Goal: Obtain resource: Download file/media

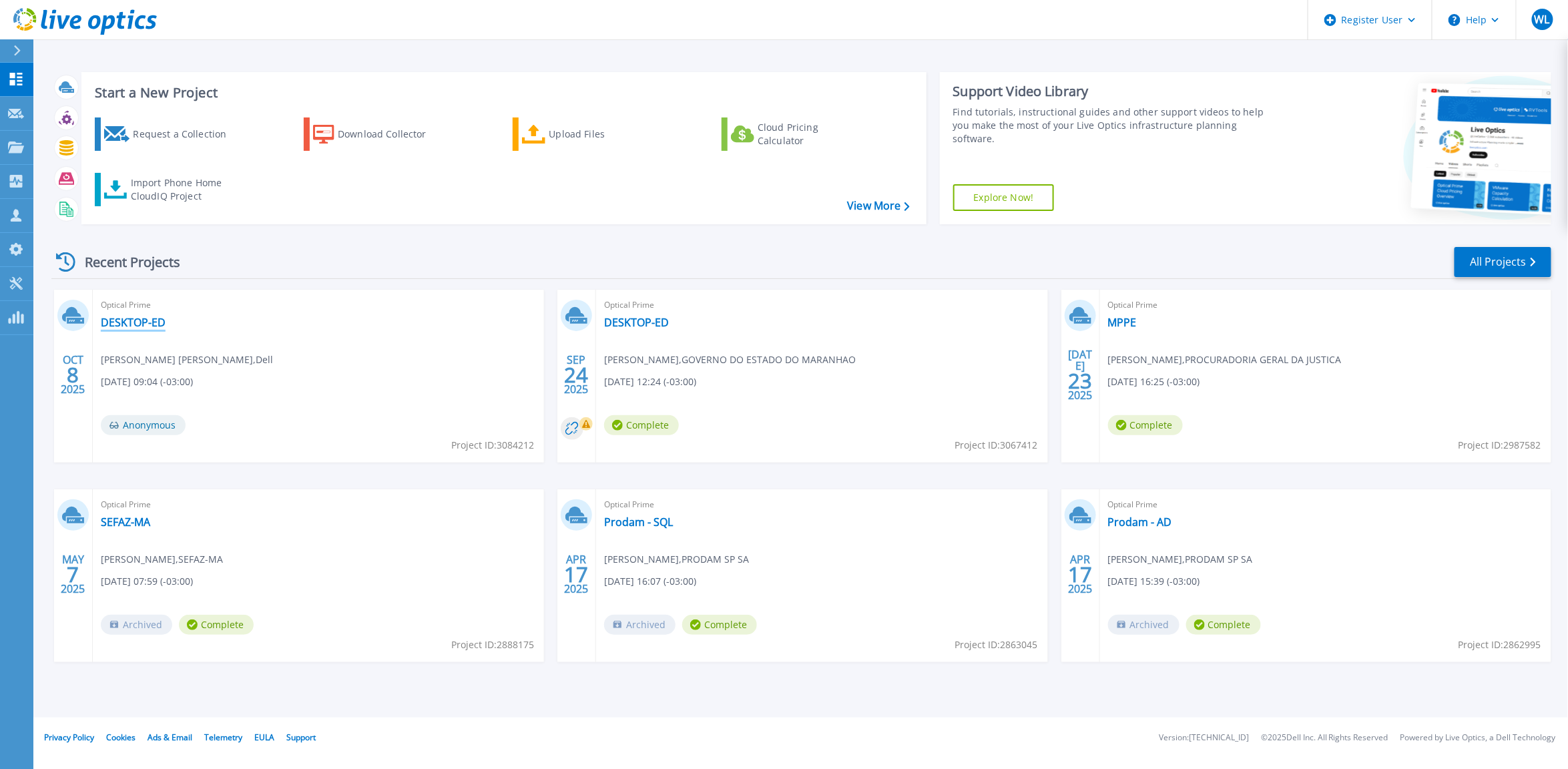
click at [151, 321] on link "DESKTOP-ED" at bounding box center [133, 322] width 65 height 13
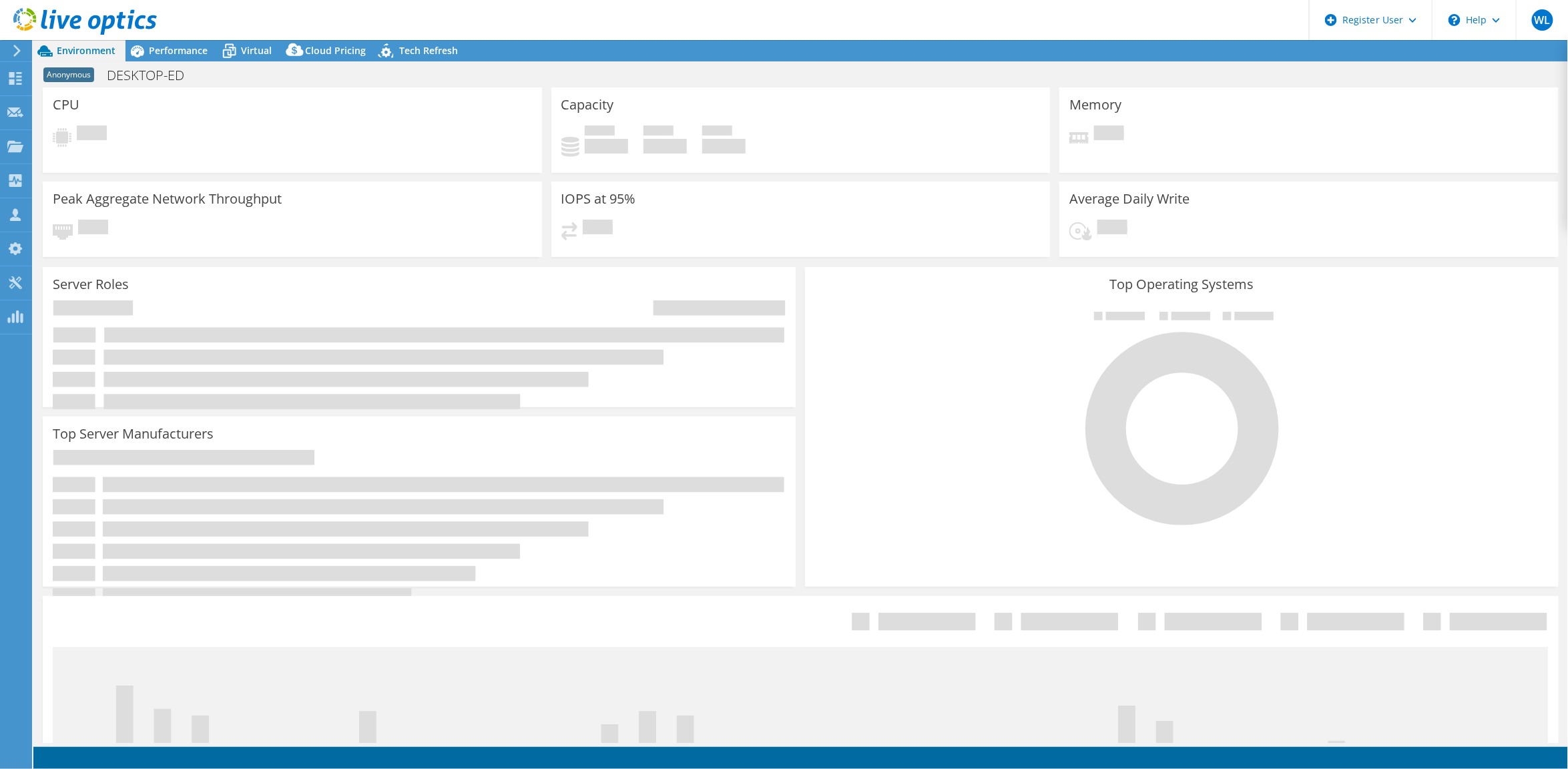
select select "SouthAmerica"
select select "USD"
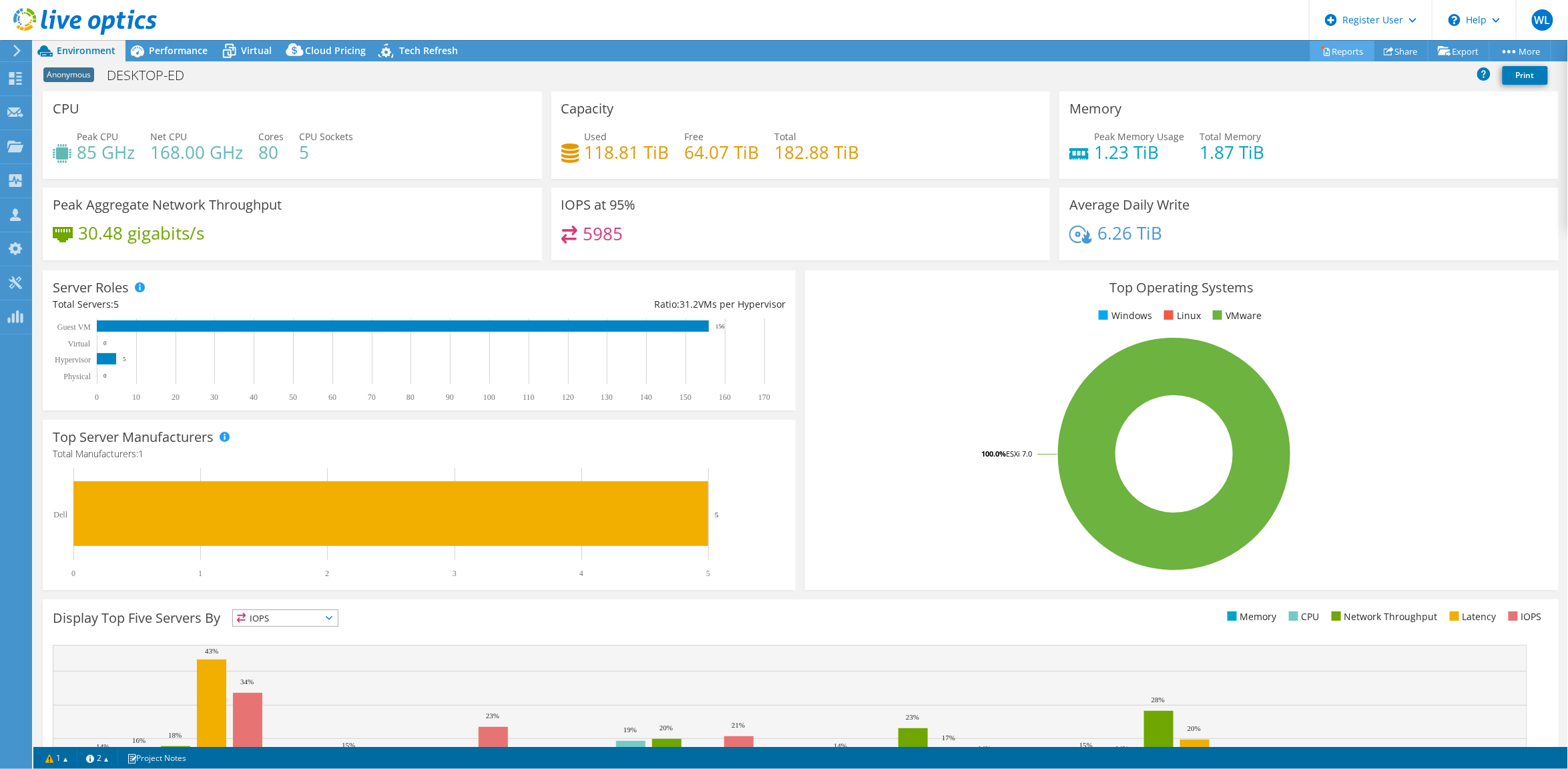
click at [1339, 48] on link "Reports" at bounding box center [1342, 50] width 64 height 21
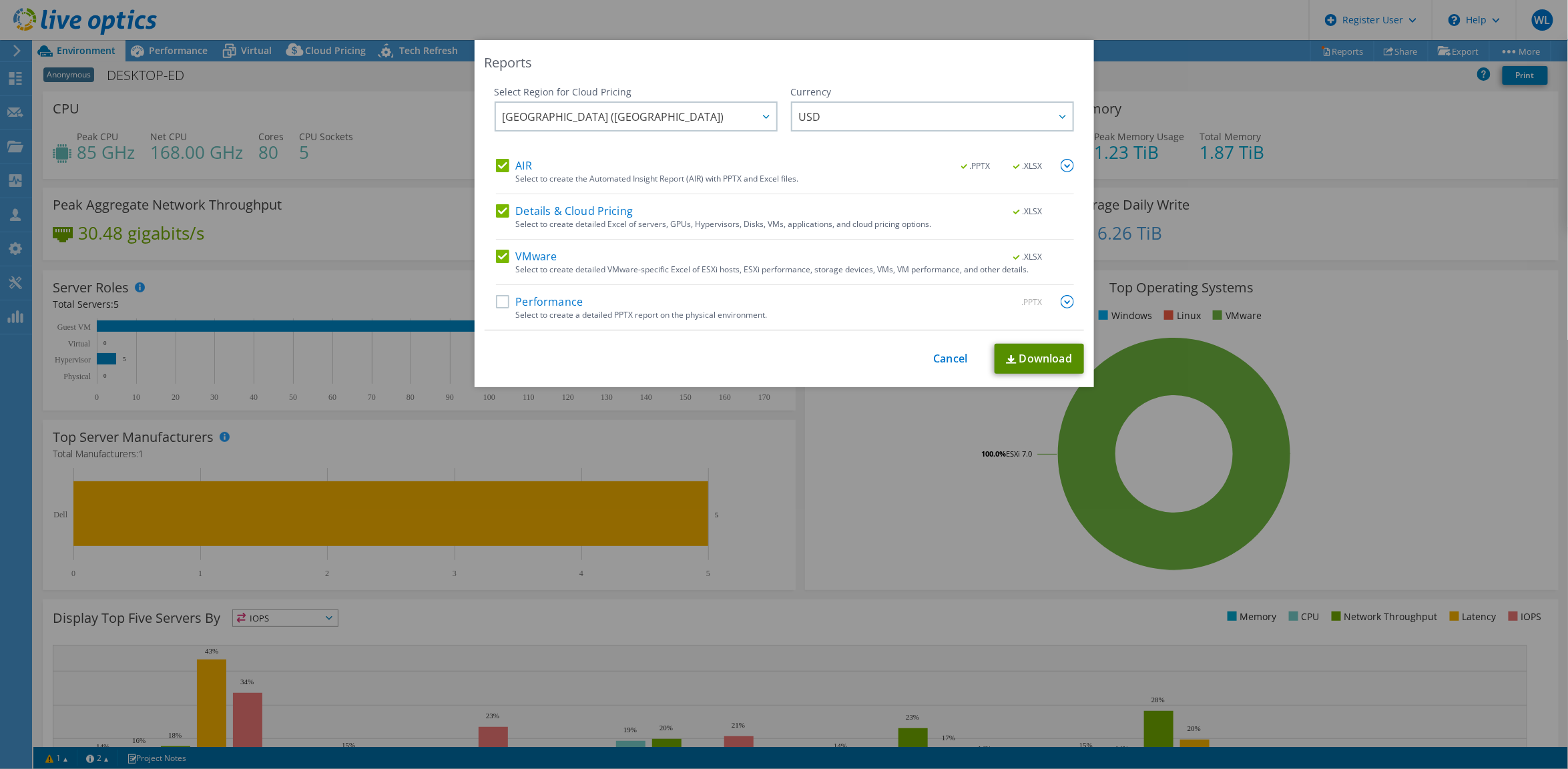
click at [1013, 356] on link "Download" at bounding box center [1040, 359] width 89 height 30
